Goal: Task Accomplishment & Management: Use online tool/utility

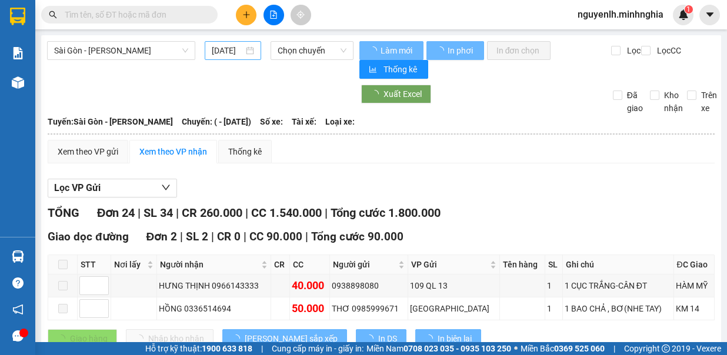
click at [141, 52] on span "Sài Gòn - [PERSON_NAME]" at bounding box center [121, 51] width 134 height 18
click at [233, 53] on input "[DATE]" at bounding box center [228, 50] width 32 height 13
click at [276, 103] on div "Xuất Excel Đã giao Kho nhận Trên xe" at bounding box center [381, 100] width 668 height 30
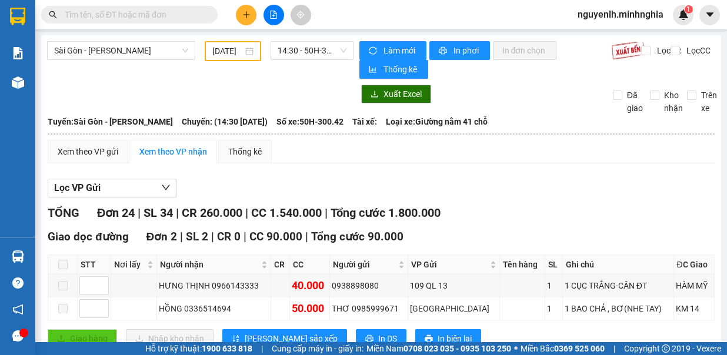
click at [227, 52] on input "[DATE]" at bounding box center [227, 51] width 31 height 13
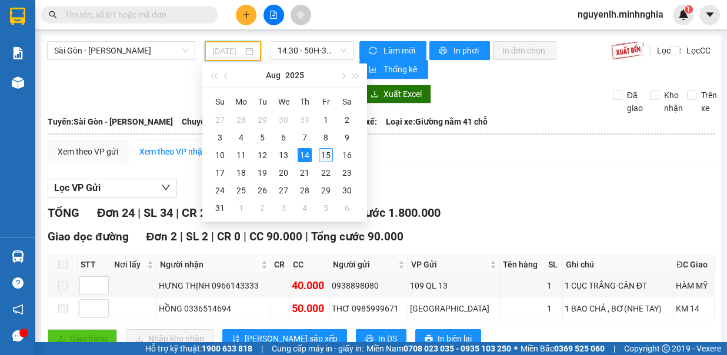
click at [326, 153] on div "15" at bounding box center [326, 155] width 14 height 14
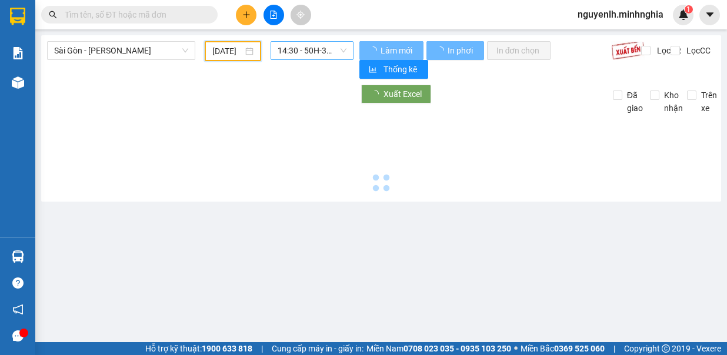
click at [333, 59] on span "14:30 - 50H-300.42" at bounding box center [312, 51] width 69 height 18
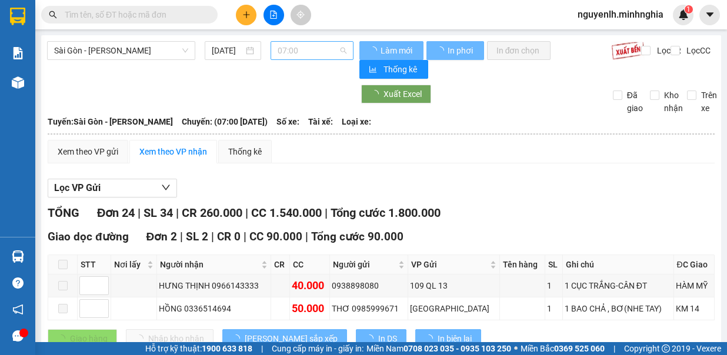
type input "[DATE]"
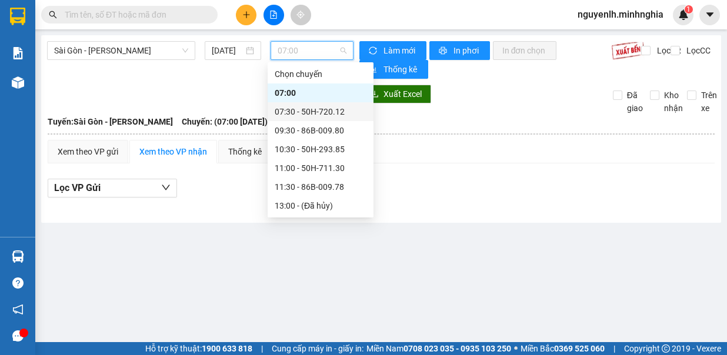
click at [336, 112] on div "07:30 - 50H-720.12" at bounding box center [321, 111] width 92 height 13
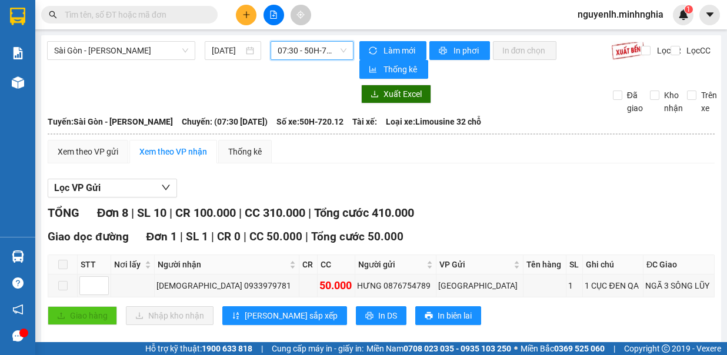
click at [337, 42] on span "07:30 - 50H-720.12" at bounding box center [312, 51] width 69 height 18
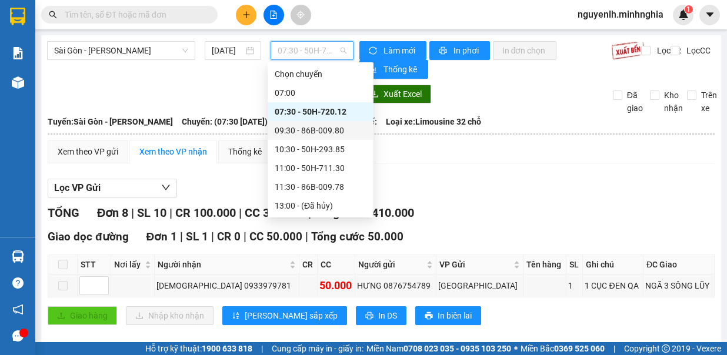
click at [338, 122] on div "09:30 - 86B-009.80" at bounding box center [321, 130] width 106 height 19
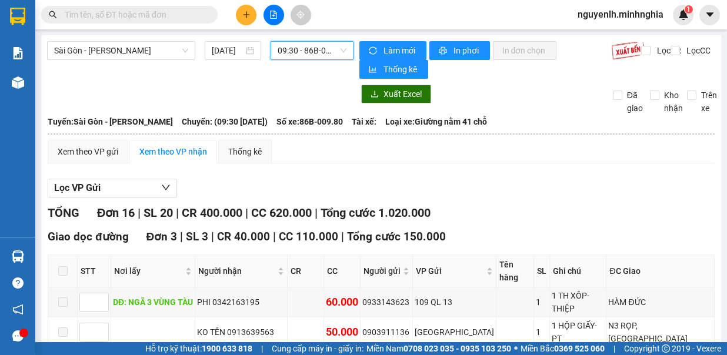
click at [300, 56] on span "09:30 - 86B-009.80" at bounding box center [312, 51] width 69 height 18
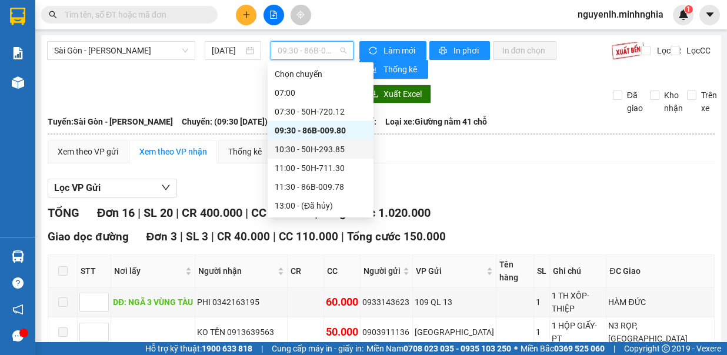
click at [333, 158] on div "10:30 - 50H-293.85" at bounding box center [321, 149] width 106 height 19
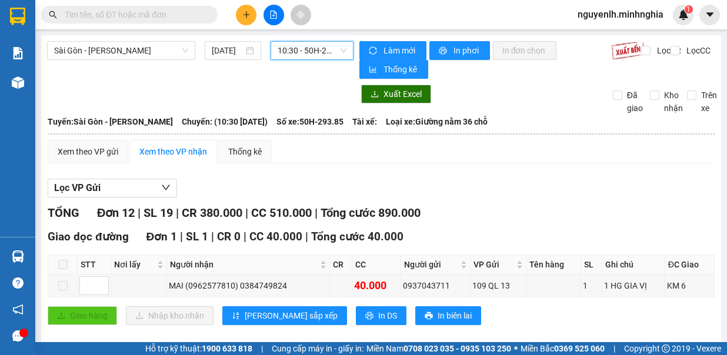
click at [329, 51] on span "10:30 - 50H-293.85" at bounding box center [312, 51] width 69 height 18
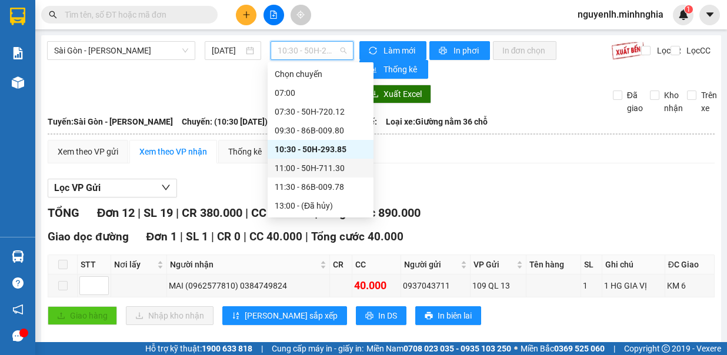
click at [324, 166] on div "11:00 - 50H-711.30" at bounding box center [321, 168] width 92 height 13
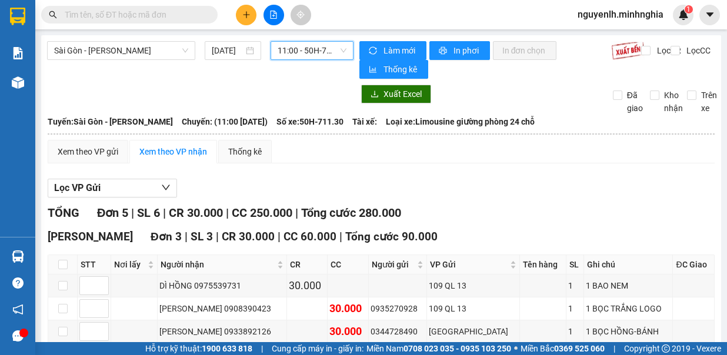
click at [318, 55] on span "11:00 - 50H-711.30" at bounding box center [312, 51] width 69 height 18
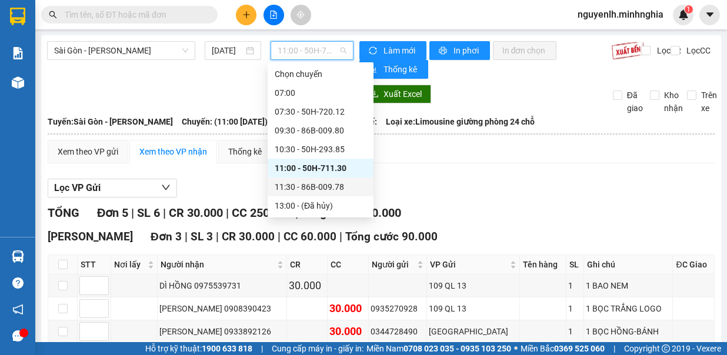
click at [338, 186] on div "11:30 - 86B-009.78" at bounding box center [321, 187] width 92 height 13
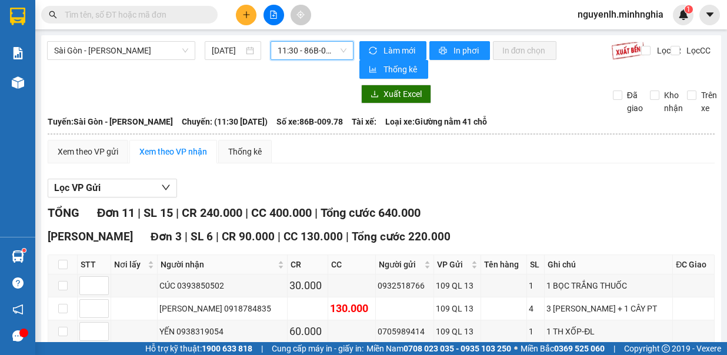
click at [320, 51] on span "11:30 - 86B-009.78" at bounding box center [312, 51] width 69 height 18
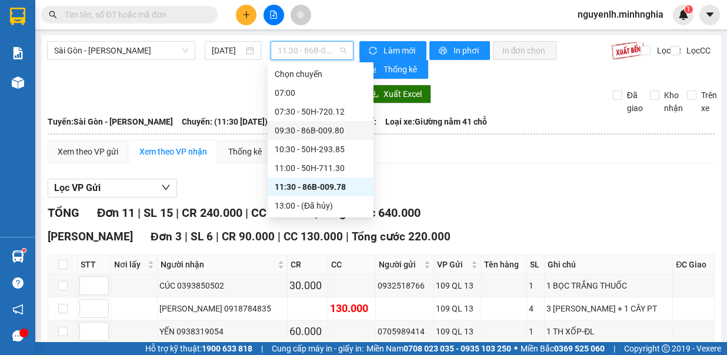
click at [336, 126] on div "09:30 - 86B-009.80" at bounding box center [321, 130] width 92 height 13
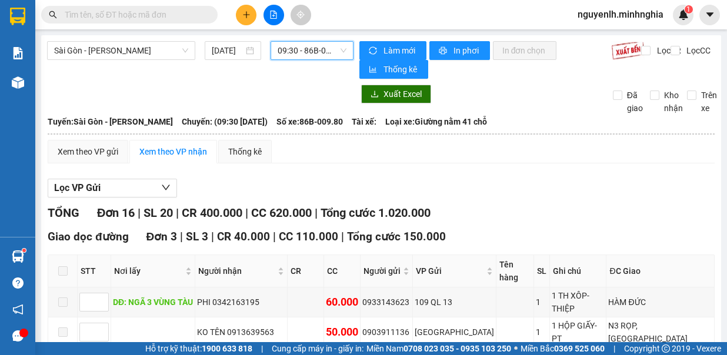
click at [332, 52] on span "09:30 - 86B-009.80" at bounding box center [312, 51] width 69 height 18
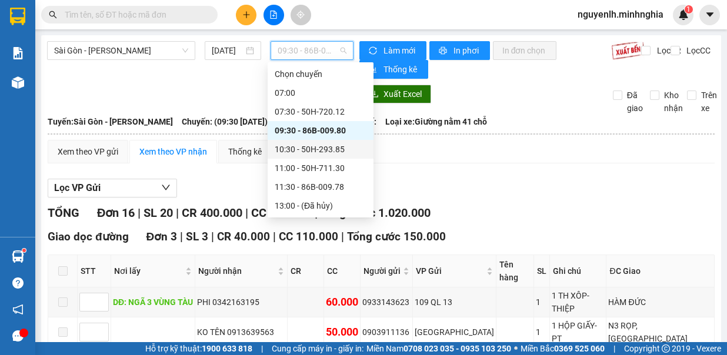
click at [325, 150] on div "10:30 - 50H-293.85" at bounding box center [321, 149] width 92 height 13
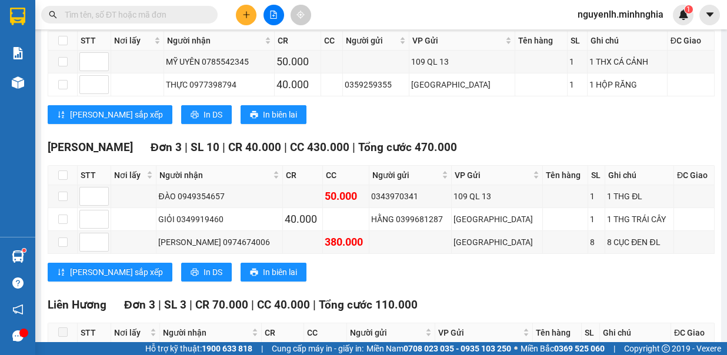
scroll to position [588, 0]
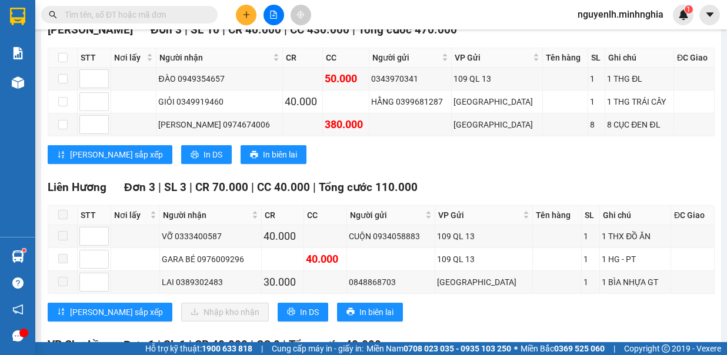
click at [190, 15] on input "text" at bounding box center [134, 14] width 139 height 13
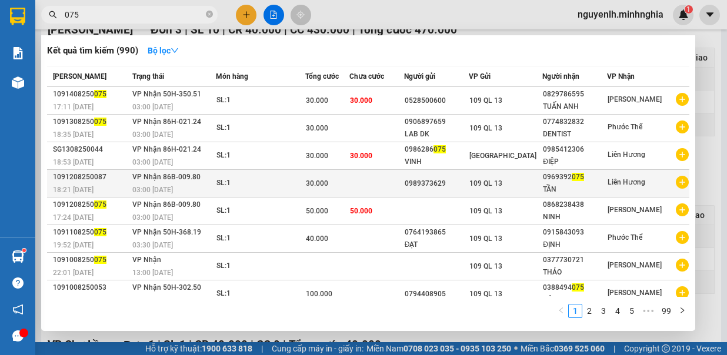
type input "075"
click at [529, 183] on div "109 QL 13" at bounding box center [505, 183] width 72 height 13
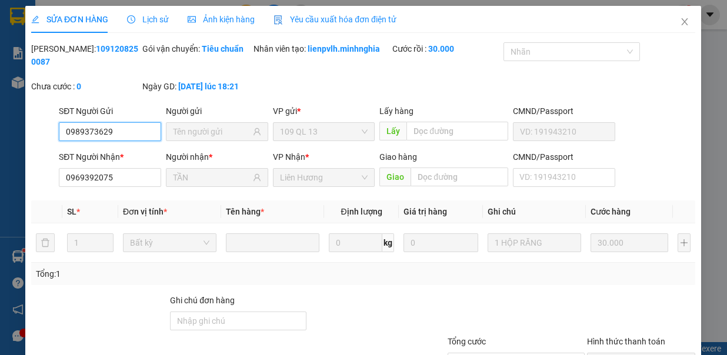
type input "0989373629"
type input "0969392075"
type input "TẦN"
type input "30.000"
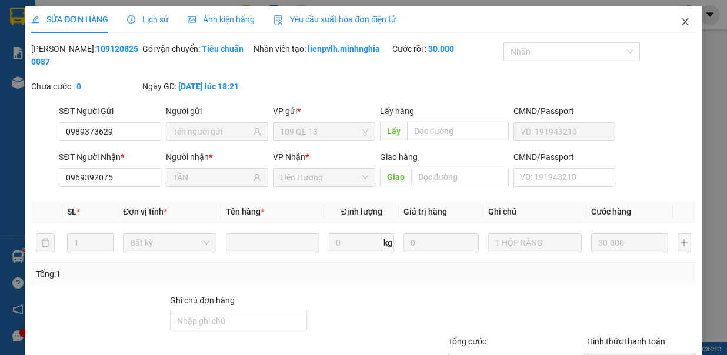
click at [669, 35] on span "Close" at bounding box center [685, 22] width 33 height 33
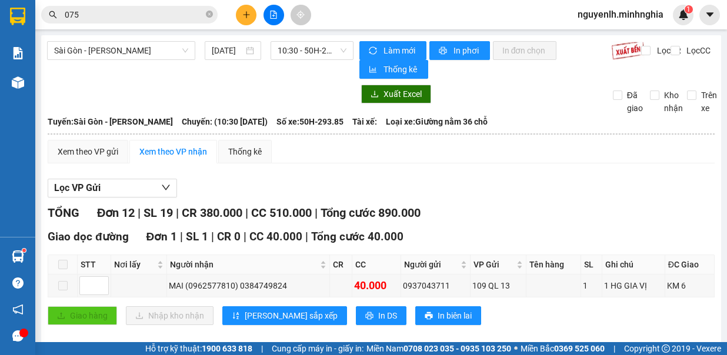
click at [671, 24] on div "nguyenlh.minhnghia 1" at bounding box center [630, 15] width 125 height 21
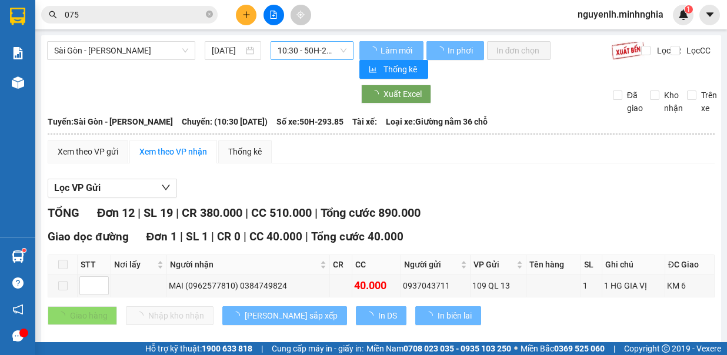
click at [309, 44] on span "10:30 - 50H-293.85" at bounding box center [312, 51] width 69 height 18
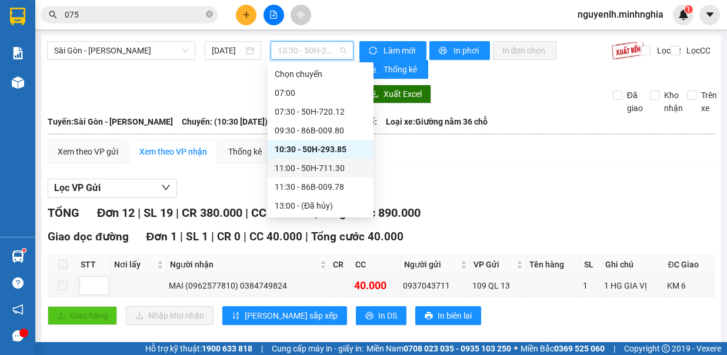
click at [339, 172] on div "11:00 - 50H-711.30" at bounding box center [321, 168] width 92 height 13
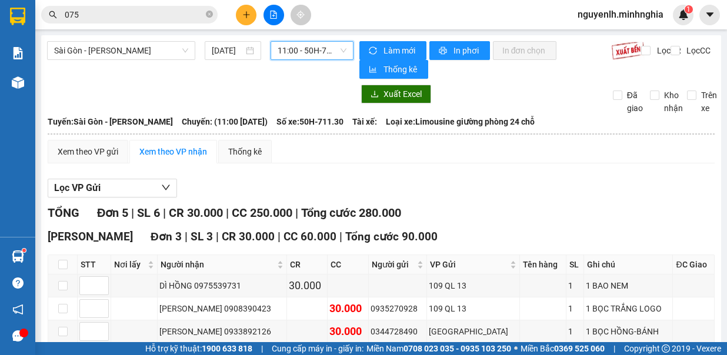
click at [312, 59] on span "11:00 - 50H-711.30" at bounding box center [312, 51] width 69 height 18
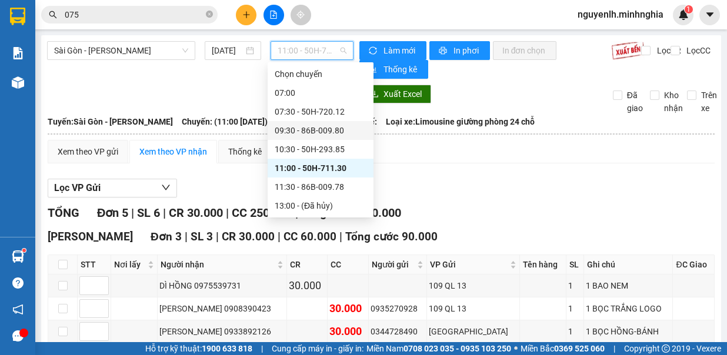
click at [327, 131] on div "09:30 - 86B-009.80" at bounding box center [321, 130] width 92 height 13
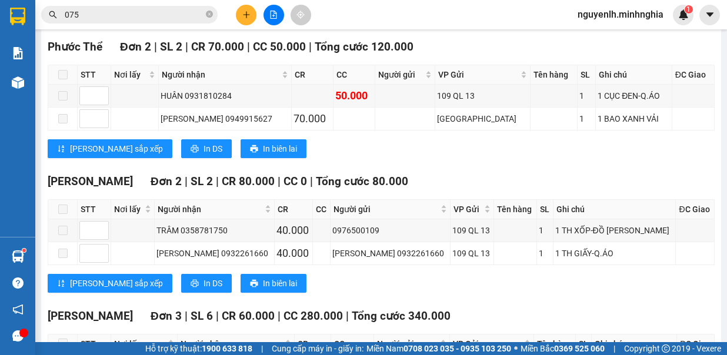
scroll to position [823, 0]
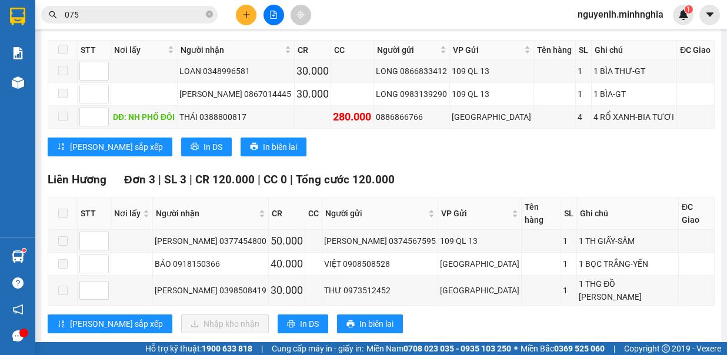
click at [152, 19] on input "075" at bounding box center [134, 14] width 139 height 13
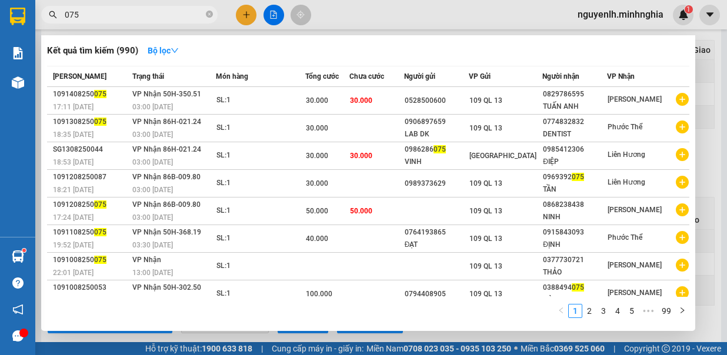
click at [390, 2] on div at bounding box center [363, 177] width 727 height 355
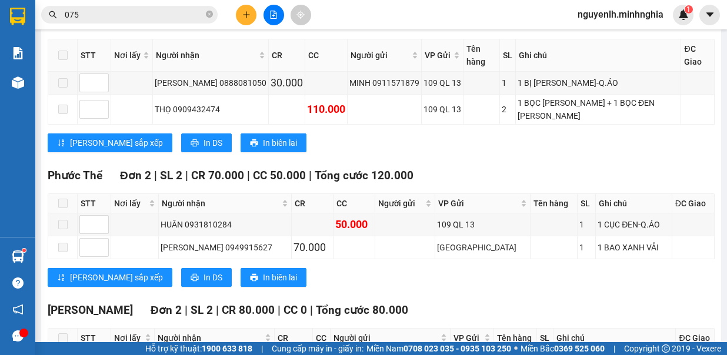
scroll to position [0, 0]
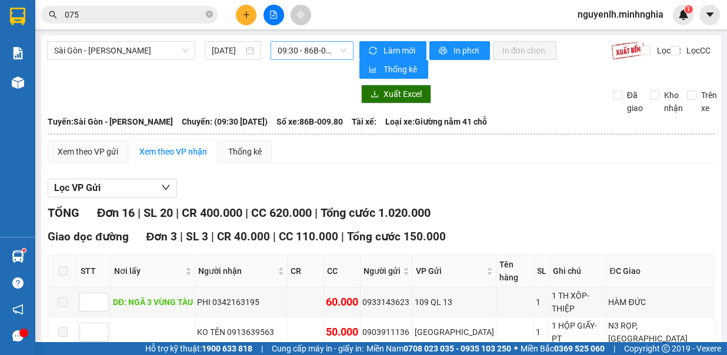
click at [306, 49] on span "09:30 - 86B-009.80" at bounding box center [312, 51] width 69 height 18
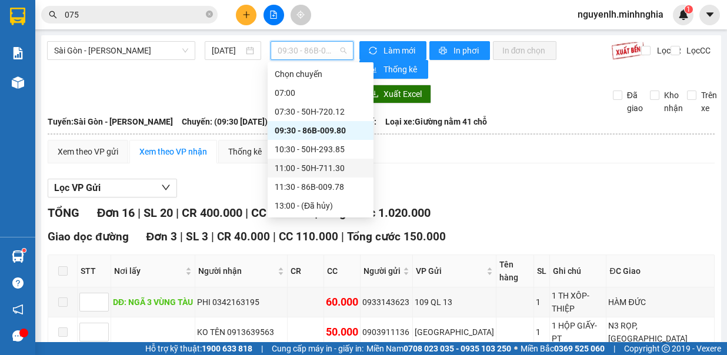
click at [333, 165] on div "11:00 - 50H-711.30" at bounding box center [321, 168] width 92 height 13
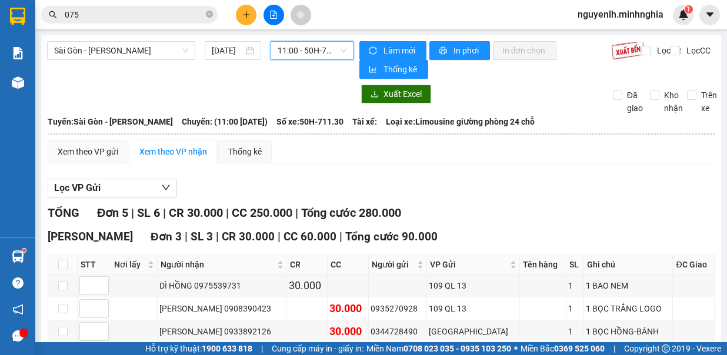
click at [315, 51] on span "11:00 - 50H-711.30" at bounding box center [312, 51] width 69 height 18
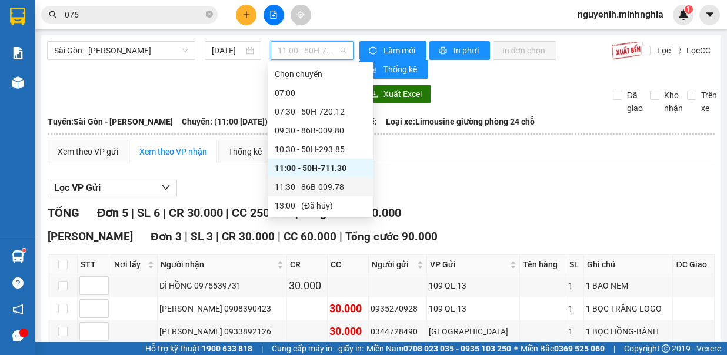
click at [343, 187] on div "11:30 - 86B-009.78" at bounding box center [321, 187] width 92 height 13
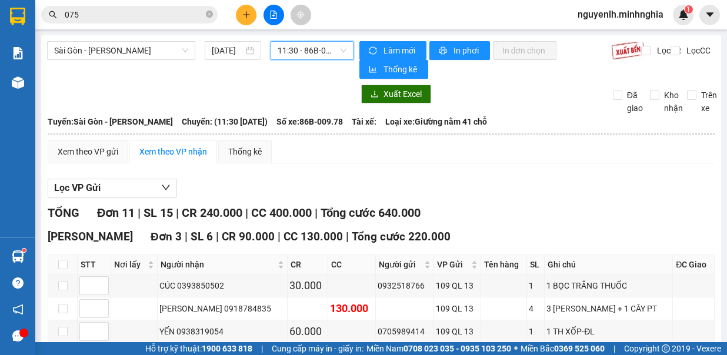
click at [329, 49] on span "11:30 - 86B-009.78" at bounding box center [312, 51] width 69 height 18
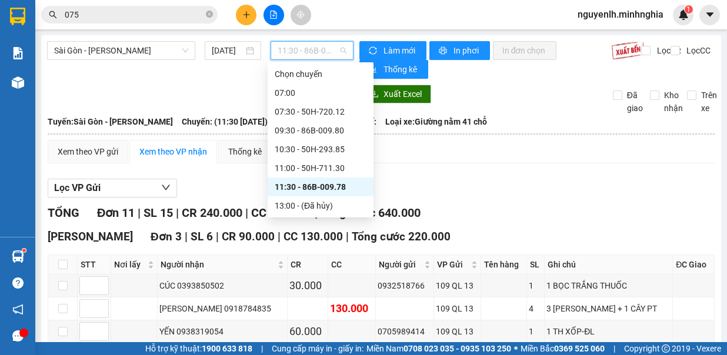
scroll to position [59, 0]
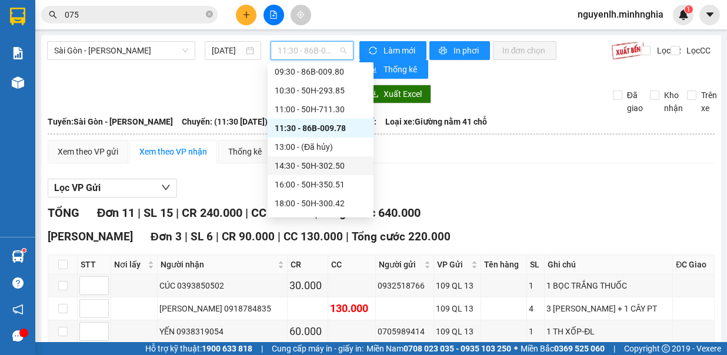
click at [333, 167] on div "14:30 - 50H-302.50" at bounding box center [321, 165] width 92 height 13
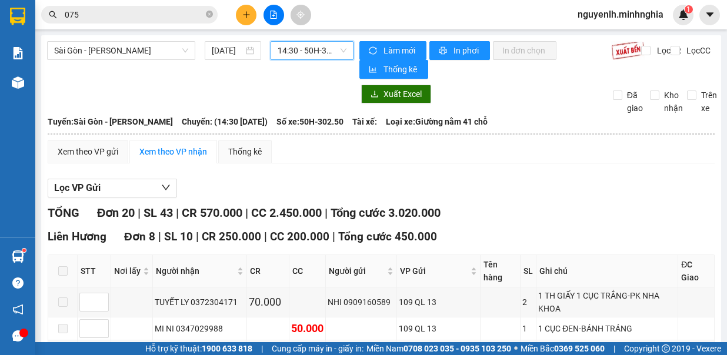
click at [292, 49] on span "14:30 - 50H-302.50" at bounding box center [312, 51] width 69 height 18
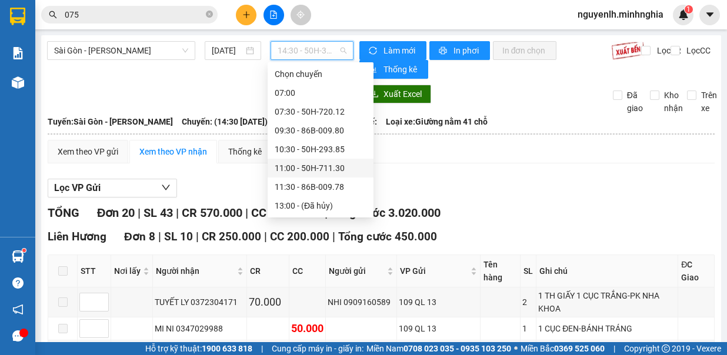
scroll to position [59, 0]
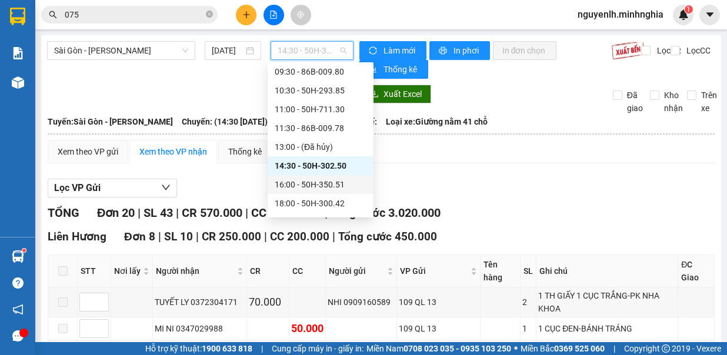
click at [329, 185] on div "16:00 - 50H-350.51" at bounding box center [321, 184] width 92 height 13
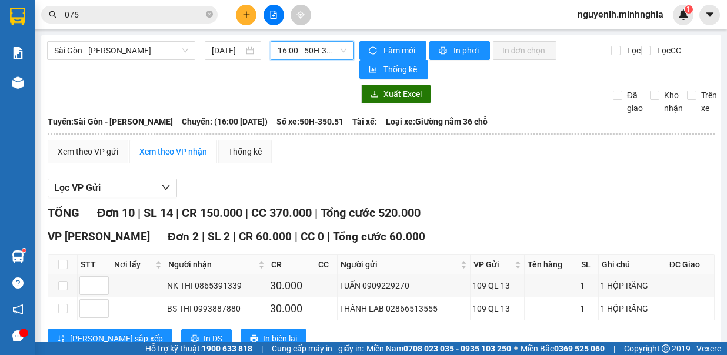
click at [306, 46] on span "16:00 - 50H-350.51" at bounding box center [312, 51] width 69 height 18
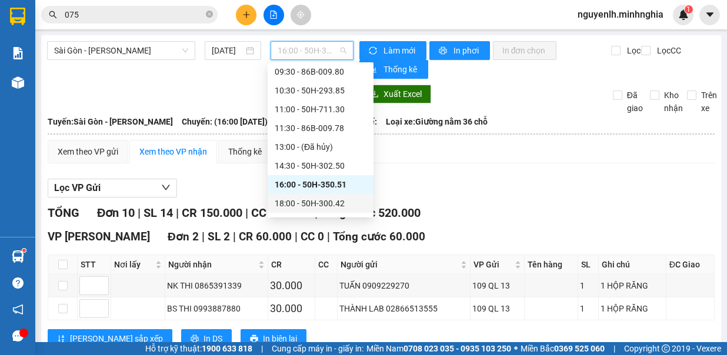
click at [345, 205] on div "18:00 - 50H-300.42" at bounding box center [321, 203] width 92 height 13
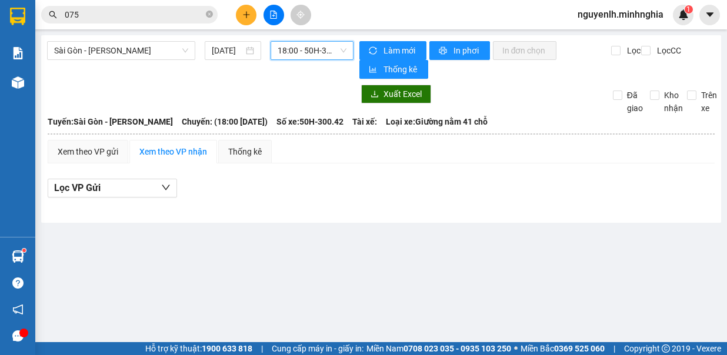
click at [329, 48] on span "18:00 - 50H-300.42" at bounding box center [312, 51] width 69 height 18
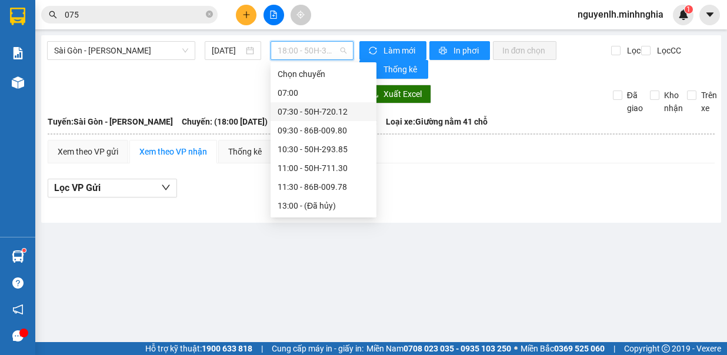
click at [336, 113] on div "07:30 - 50H-720.12" at bounding box center [324, 111] width 92 height 13
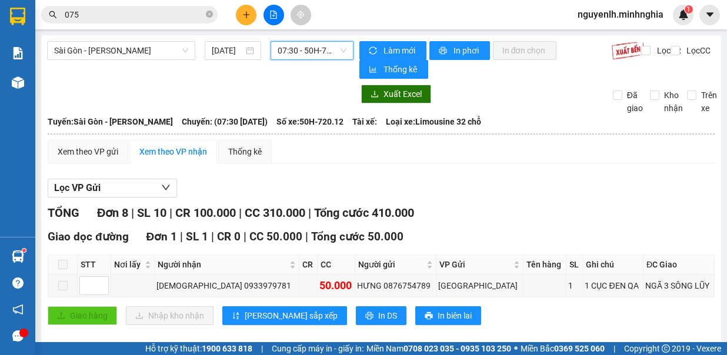
click at [323, 55] on span "07:30 - 50H-720.12" at bounding box center [312, 51] width 69 height 18
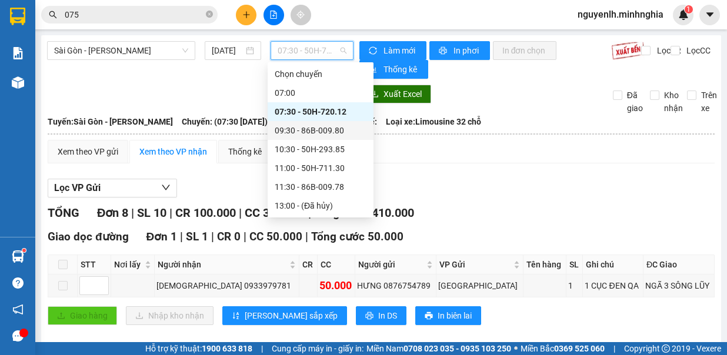
click at [329, 129] on div "09:30 - 86B-009.80" at bounding box center [321, 130] width 92 height 13
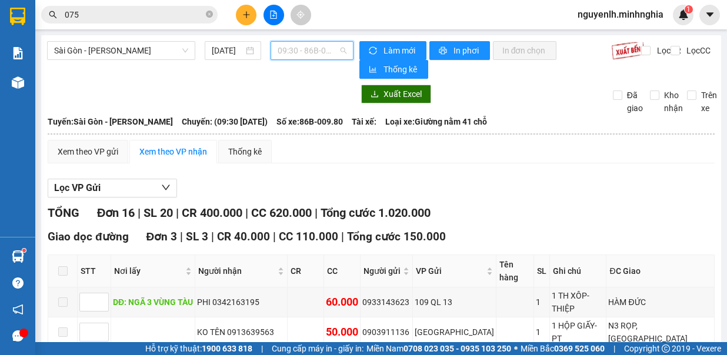
click at [332, 51] on span "09:30 - 86B-009.80" at bounding box center [312, 51] width 69 height 18
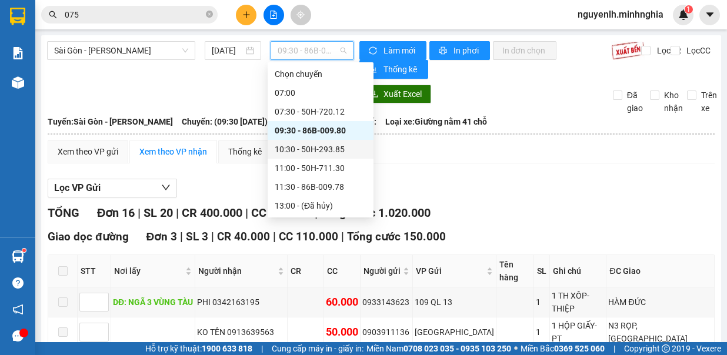
click at [336, 152] on div "10:30 - 50H-293.85" at bounding box center [321, 149] width 92 height 13
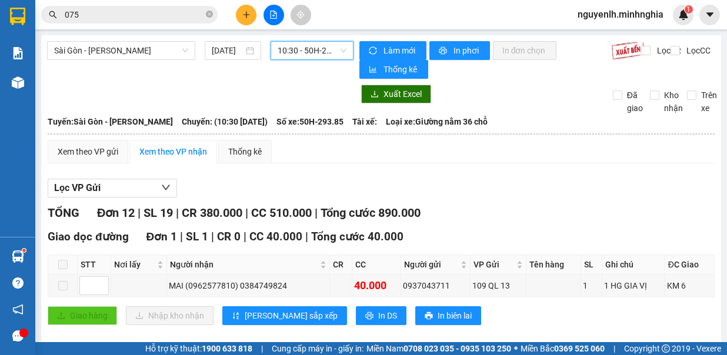
click at [319, 52] on span "10:30 - 50H-293.85" at bounding box center [312, 51] width 69 height 18
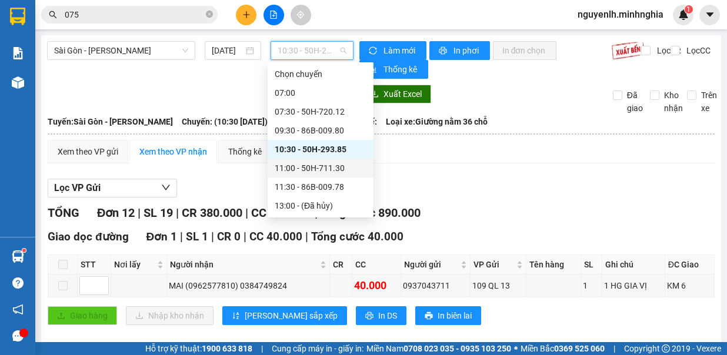
click at [313, 167] on div "11:00 - 50H-711.30" at bounding box center [321, 168] width 92 height 13
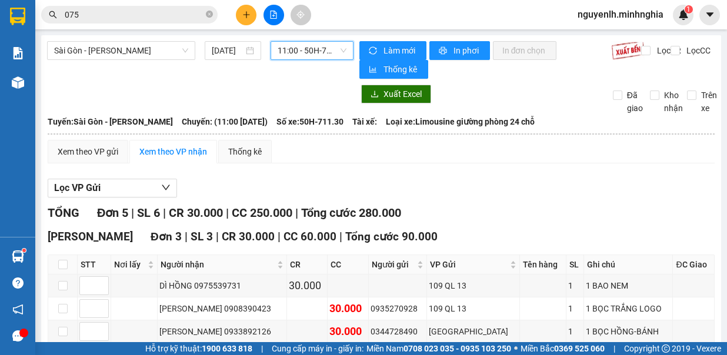
drag, startPoint x: 320, startPoint y: 66, endPoint x: 320, endPoint y: 51, distance: 14.7
click at [320, 65] on div "Sài Gòn - [PERSON_NAME] Rí [DATE] 11:00 11:00 - 50H-711.30" at bounding box center [200, 60] width 306 height 38
click at [320, 51] on span "11:00 - 50H-711.30" at bounding box center [312, 51] width 69 height 18
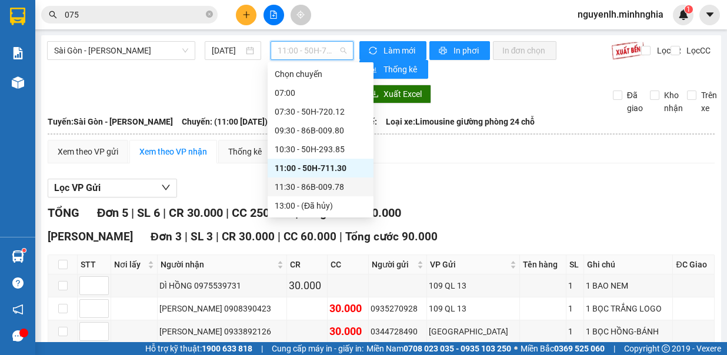
click at [324, 189] on div "11:30 - 86B-009.78" at bounding box center [321, 187] width 92 height 13
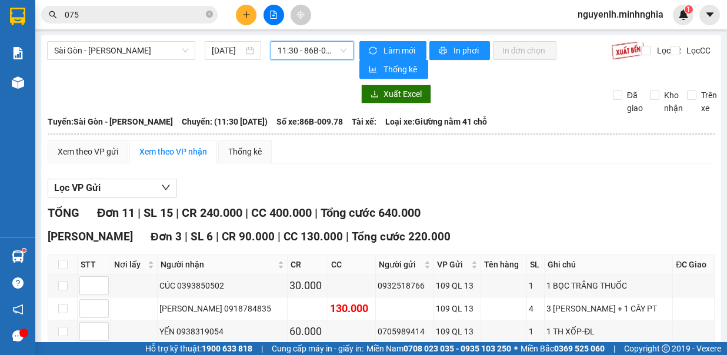
click at [302, 45] on span "11:30 - 86B-009.78" at bounding box center [312, 51] width 69 height 18
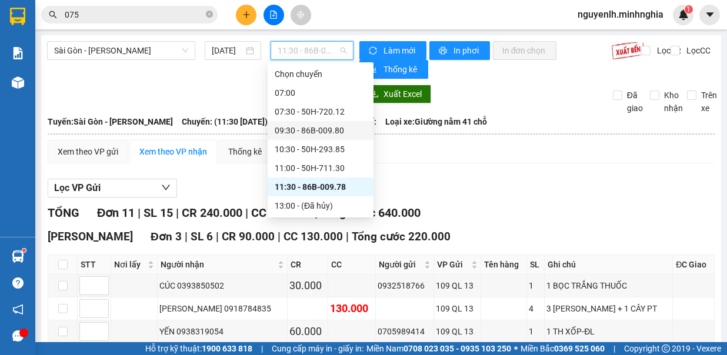
click at [340, 132] on div "09:30 - 86B-009.80" at bounding box center [321, 130] width 92 height 13
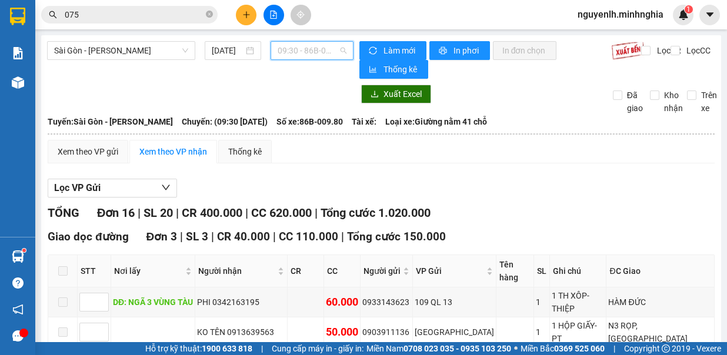
click at [327, 45] on span "09:30 - 86B-009.80" at bounding box center [312, 51] width 69 height 18
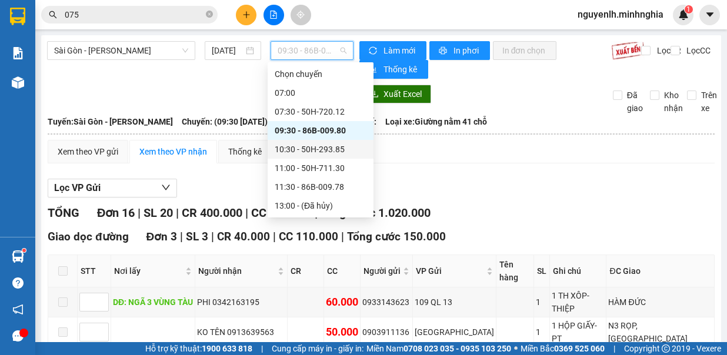
click at [342, 146] on div "10:30 - 50H-293.85" at bounding box center [321, 149] width 92 height 13
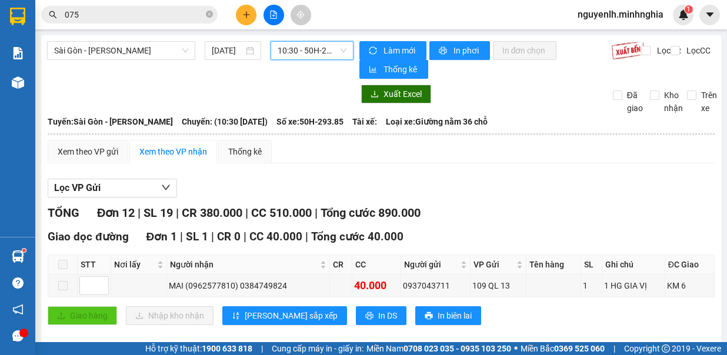
click at [312, 54] on span "10:30 - 50H-293.85" at bounding box center [312, 51] width 69 height 18
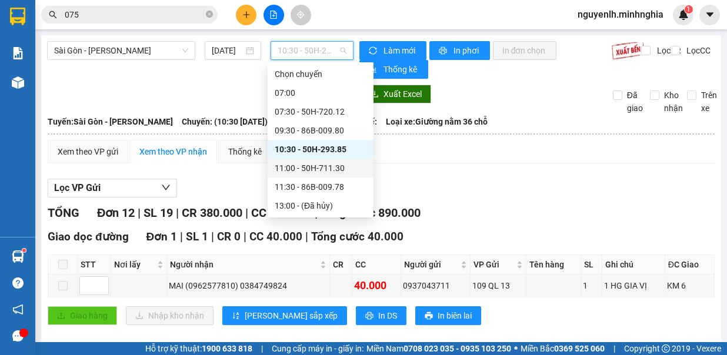
click at [323, 168] on div "11:00 - 50H-711.30" at bounding box center [321, 168] width 92 height 13
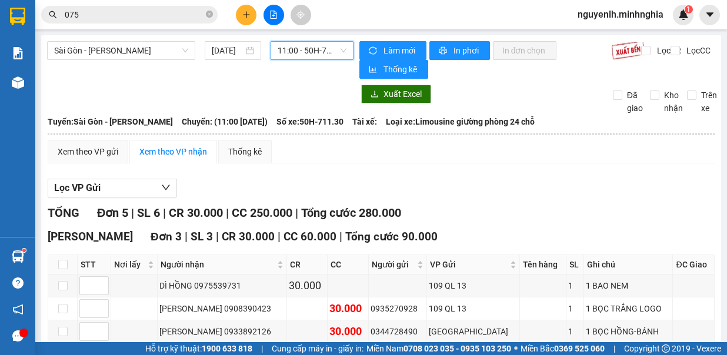
click at [317, 47] on span "11:00 - 50H-711.30" at bounding box center [312, 51] width 69 height 18
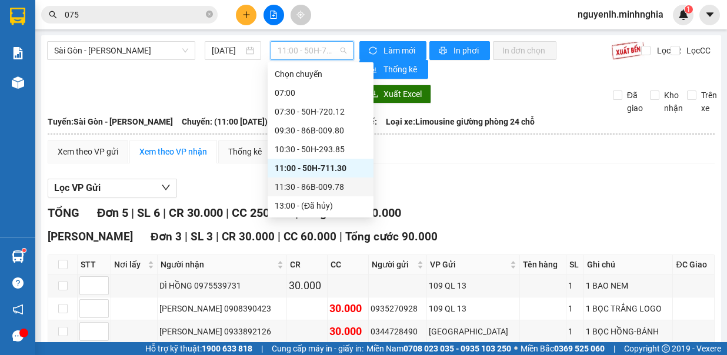
click at [330, 182] on div "11:30 - 86B-009.78" at bounding box center [321, 187] width 92 height 13
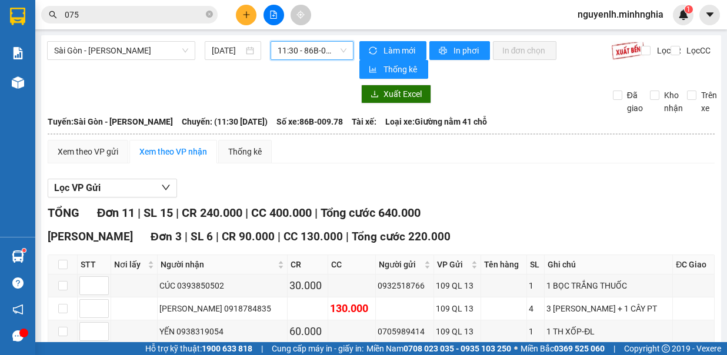
click at [312, 45] on main "[GEOGRAPHIC_DATA] - [PERSON_NAME] Rí [DATE] 11:30 11:30 - 86B-009.78 [PERSON_NA…" at bounding box center [363, 171] width 727 height 342
click at [313, 45] on span "11:30 - 86B-009.78" at bounding box center [312, 51] width 69 height 18
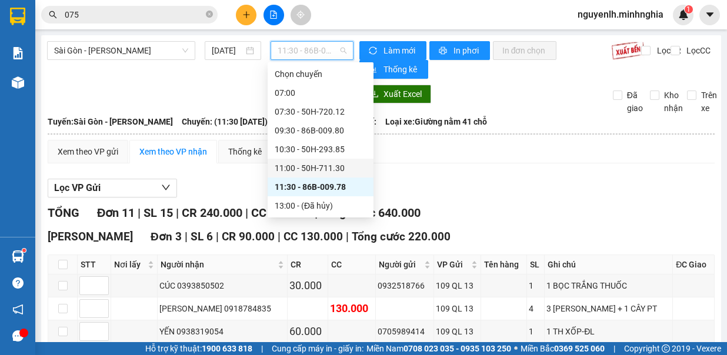
scroll to position [59, 0]
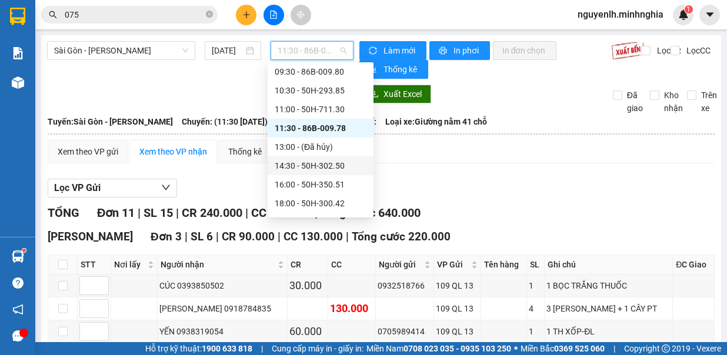
click at [348, 162] on div "14:30 - 50H-302.50" at bounding box center [321, 165] width 92 height 13
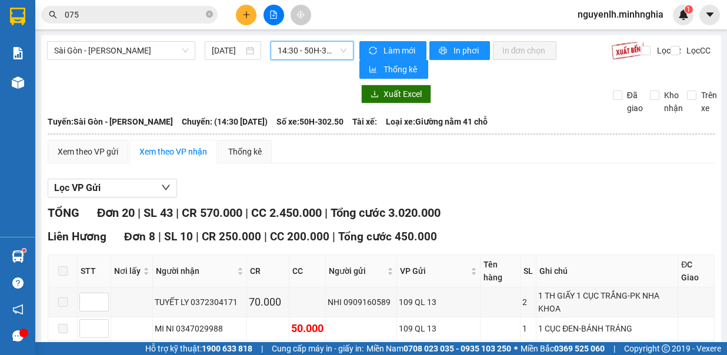
click at [311, 51] on span "14:30 - 50H-302.50" at bounding box center [312, 51] width 69 height 18
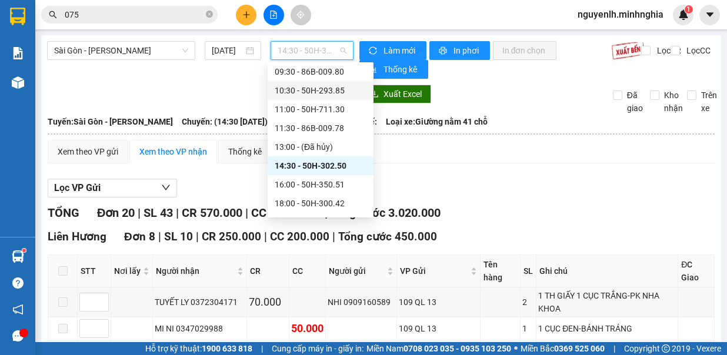
click at [333, 89] on div "10:30 - 50H-293.85" at bounding box center [321, 90] width 92 height 13
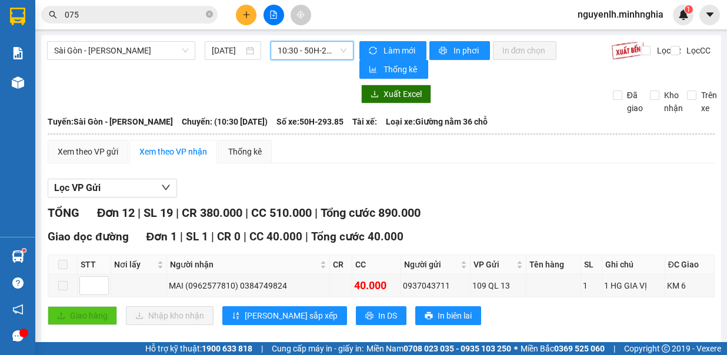
click at [94, 15] on input "075" at bounding box center [134, 14] width 139 height 13
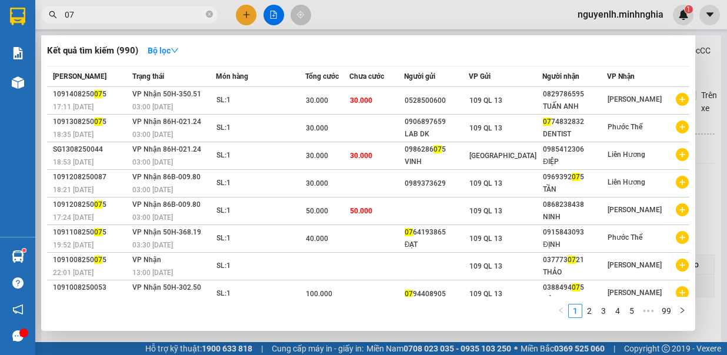
type input "0"
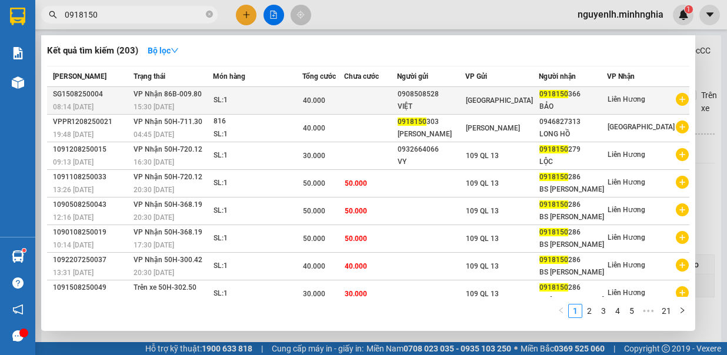
type input "0918150"
click at [573, 104] on div "BẢO" at bounding box center [572, 107] width 67 height 12
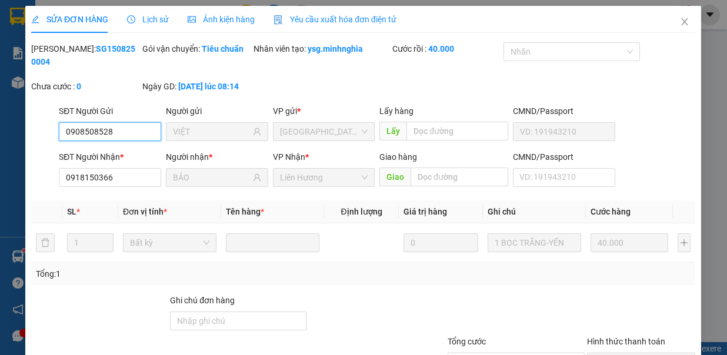
type input "0908508528"
type input "VIỆT"
type input "0918150366"
type input "BẢO"
type input "40.000"
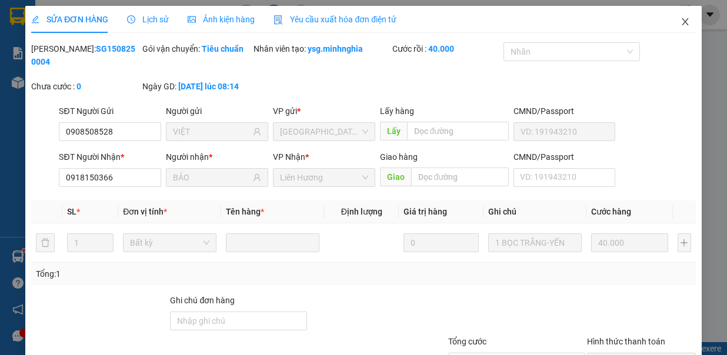
click at [680, 18] on icon "close" at bounding box center [684, 21] width 9 height 9
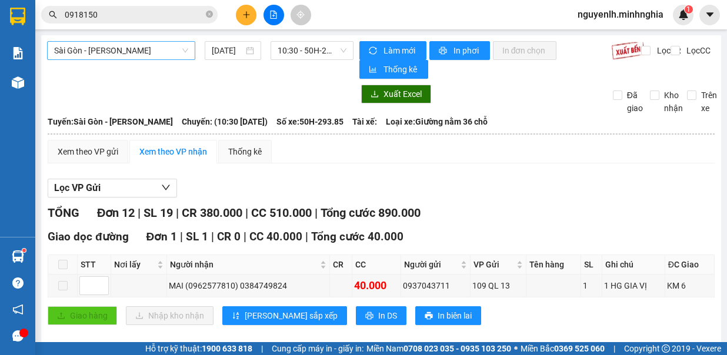
click at [156, 49] on span "Sài Gòn - [PERSON_NAME]" at bounding box center [121, 51] width 134 height 18
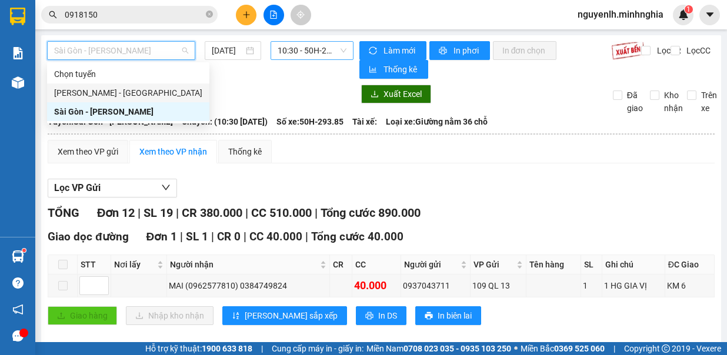
click at [300, 51] on span "10:30 - 50H-293.85" at bounding box center [312, 51] width 69 height 18
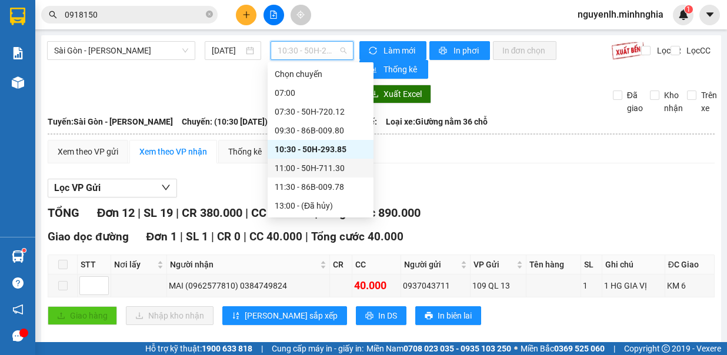
click at [326, 167] on div "11:00 - 50H-711.30" at bounding box center [321, 168] width 92 height 13
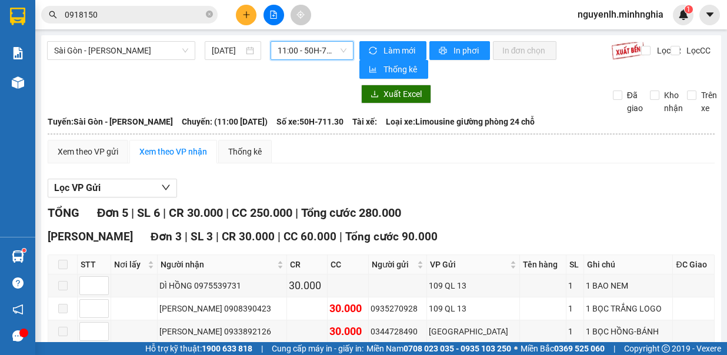
scroll to position [188, 0]
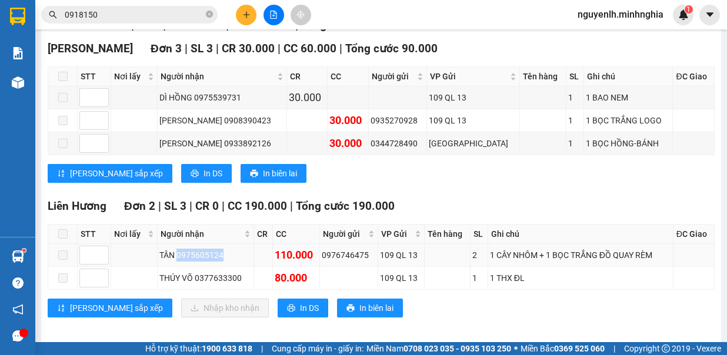
drag, startPoint x: 175, startPoint y: 249, endPoint x: 219, endPoint y: 248, distance: 43.5
click at [219, 249] on div "TÂN 0975605124" at bounding box center [205, 255] width 92 height 13
copy div "0975605124"
click at [208, 15] on icon "close-circle" at bounding box center [209, 14] width 7 height 7
paste input "0975605124"
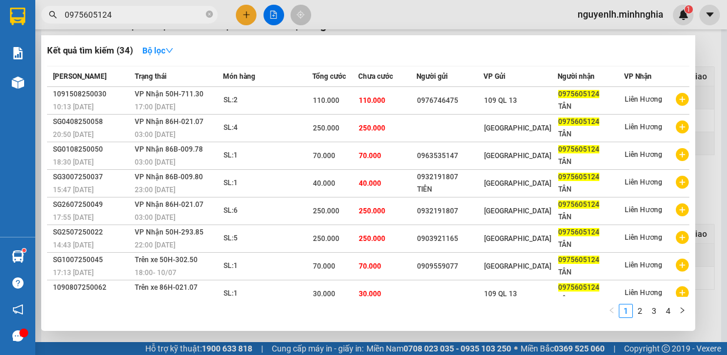
type input "0975605124"
click at [388, 4] on div at bounding box center [363, 177] width 727 height 355
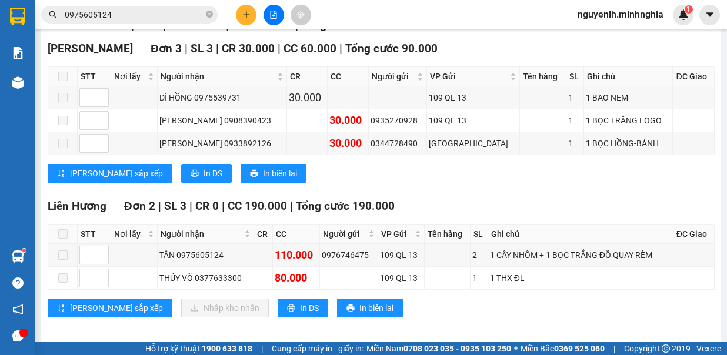
scroll to position [0, 0]
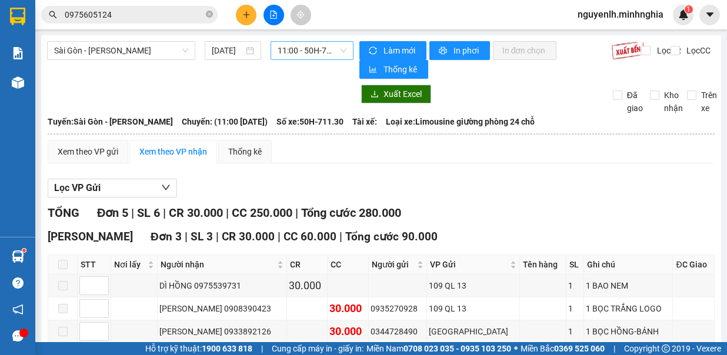
click at [322, 51] on span "11:00 - 50H-711.30" at bounding box center [312, 51] width 69 height 18
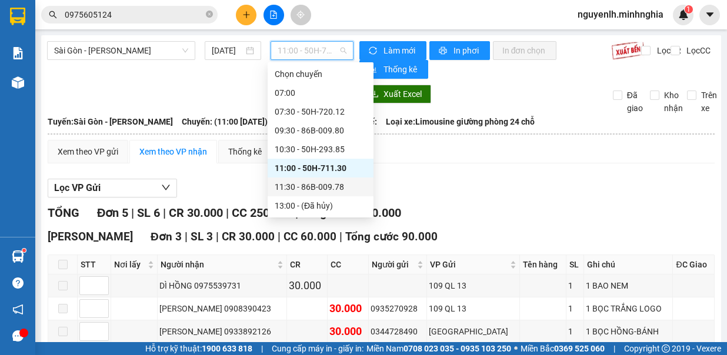
click at [332, 188] on div "11:30 - 86B-009.78" at bounding box center [321, 187] width 92 height 13
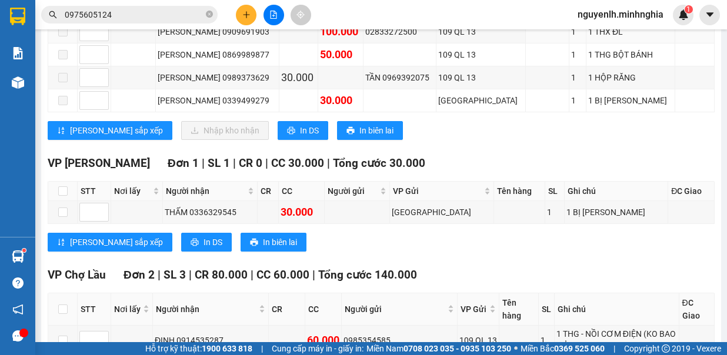
scroll to position [294, 0]
